Goal: Find specific page/section: Find specific page/section

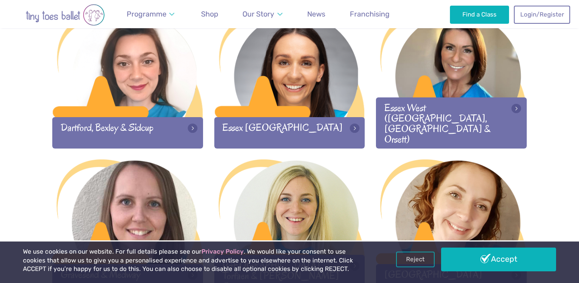
scroll to position [568, 0]
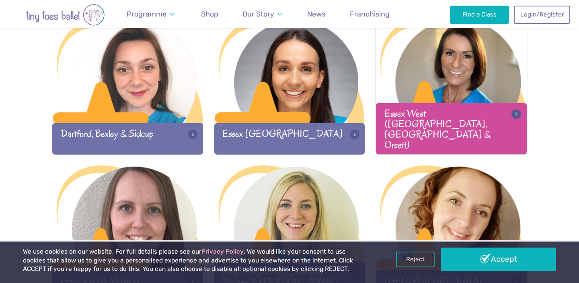
click at [401, 95] on div at bounding box center [451, 71] width 151 height 106
click at [466, 128] on div "Essex West ([GEOGRAPHIC_DATA], [GEOGRAPHIC_DATA] & Orsett)" at bounding box center [451, 128] width 151 height 51
click at [497, 138] on div "Essex West ([GEOGRAPHIC_DATA], [GEOGRAPHIC_DATA] & Orsett)" at bounding box center [451, 128] width 151 height 51
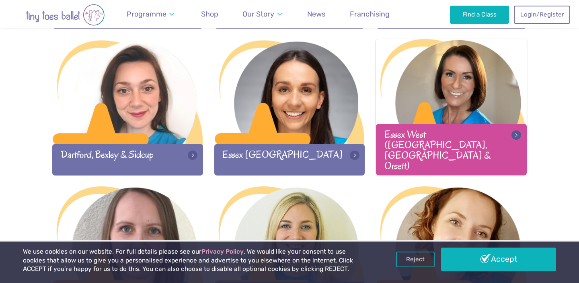
scroll to position [532, 0]
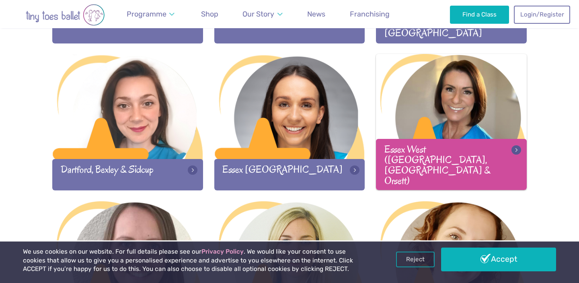
click at [467, 89] on div at bounding box center [451, 107] width 151 height 106
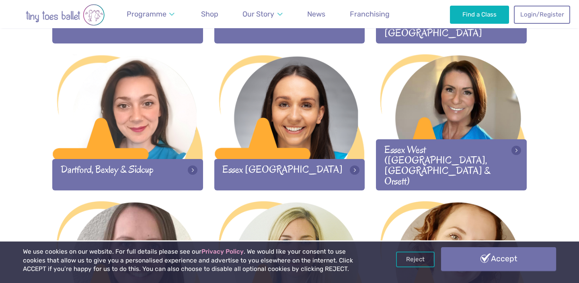
click at [496, 255] on link "Accept" at bounding box center [498, 258] width 115 height 23
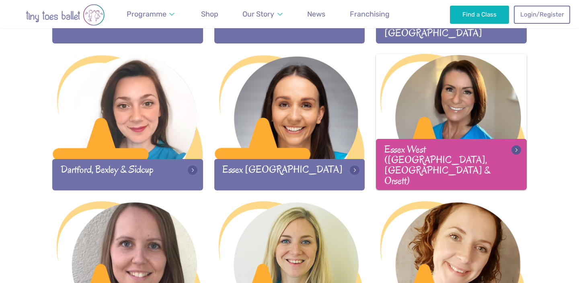
click at [480, 130] on div at bounding box center [451, 107] width 151 height 106
click at [518, 171] on div "Essex West ([GEOGRAPHIC_DATA], [GEOGRAPHIC_DATA] & Orsett)" at bounding box center [451, 164] width 151 height 51
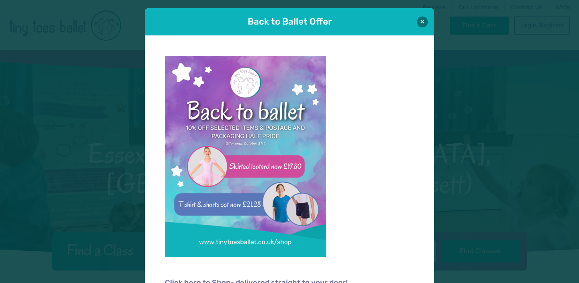
scroll to position [8, 0]
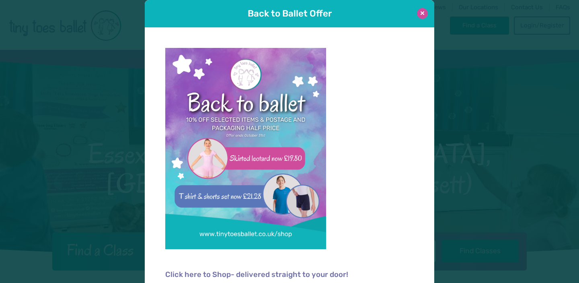
click at [422, 14] on button at bounding box center [422, 13] width 11 height 11
